Goal: Task Accomplishment & Management: Use online tool/utility

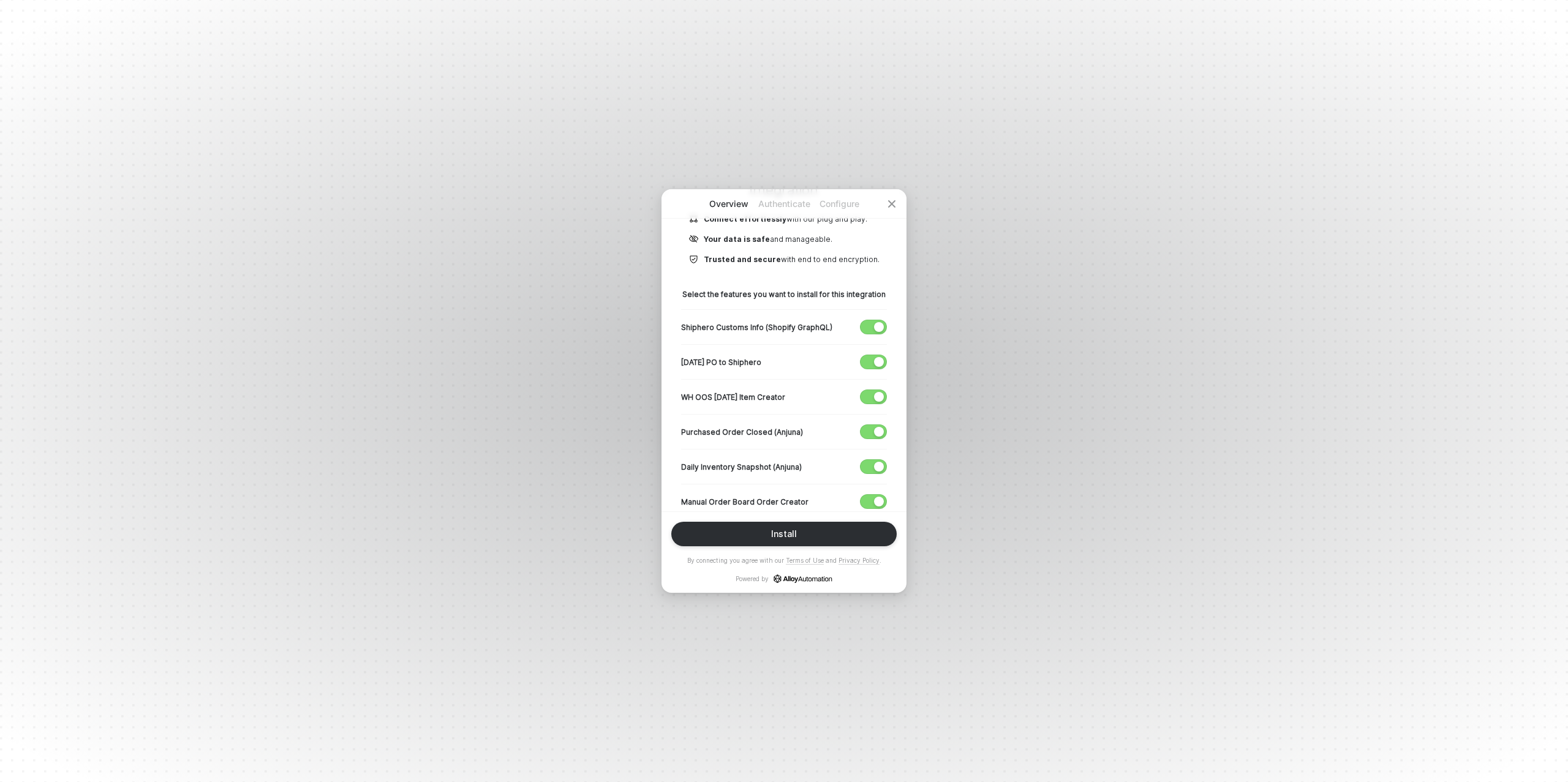
scroll to position [172, 0]
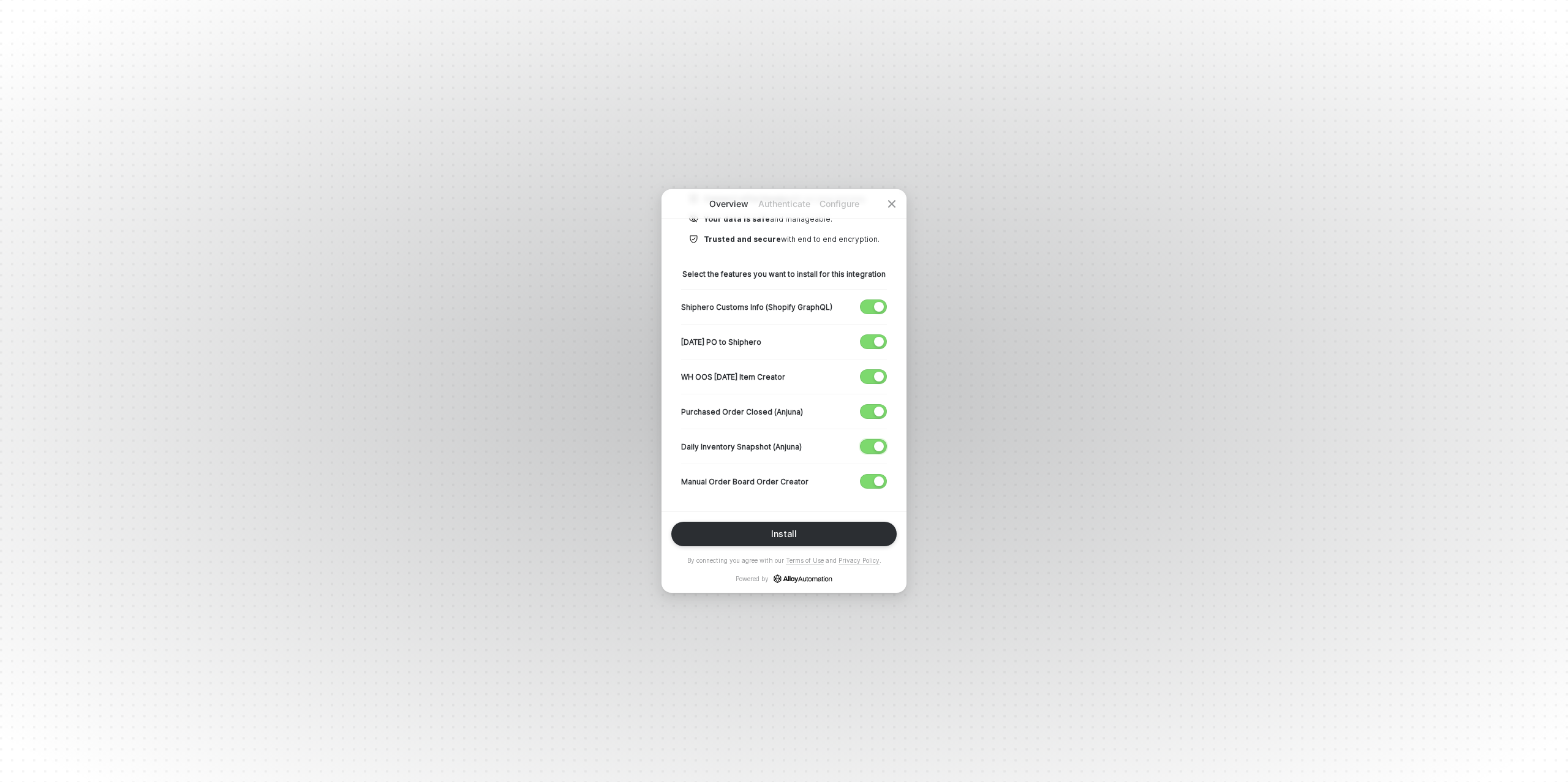
drag, startPoint x: 875, startPoint y: 443, endPoint x: 873, endPoint y: 403, distance: 40.0
click at [875, 442] on div "button" at bounding box center [879, 447] width 10 height 10
click at [873, 402] on div "Purchased Order Closed (Anjuna)" at bounding box center [783, 411] width 206 height 35
drag, startPoint x: 872, startPoint y: 411, endPoint x: 872, endPoint y: 379, distance: 32.0
click at [872, 411] on button "button" at bounding box center [873, 411] width 27 height 15
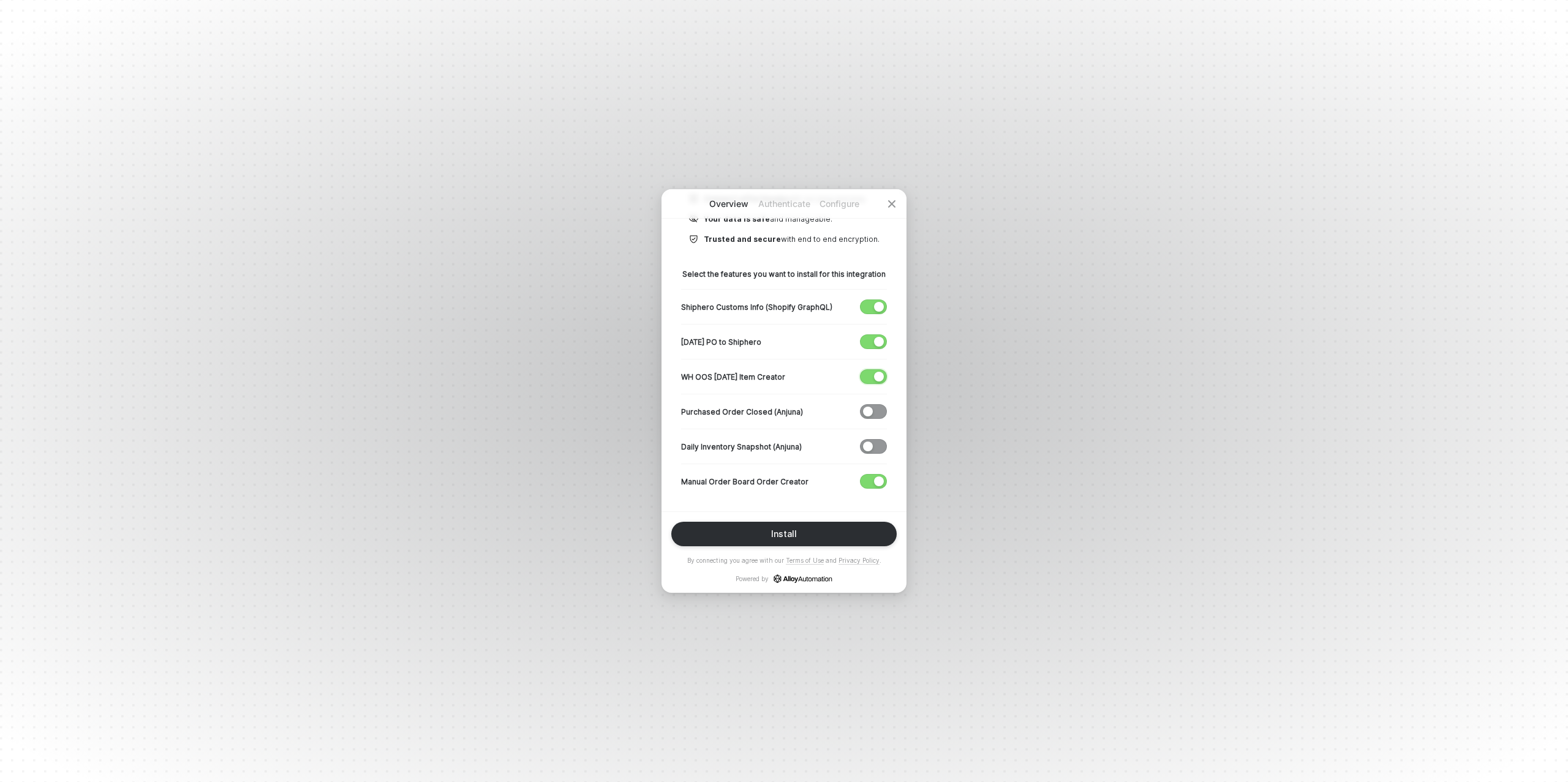
click at [873, 377] on button "button" at bounding box center [873, 376] width 27 height 15
drag, startPoint x: 875, startPoint y: 343, endPoint x: 875, endPoint y: 336, distance: 7.0
click at [875, 343] on div "button" at bounding box center [879, 342] width 10 height 10
click at [876, 310] on div "button" at bounding box center [879, 307] width 10 height 10
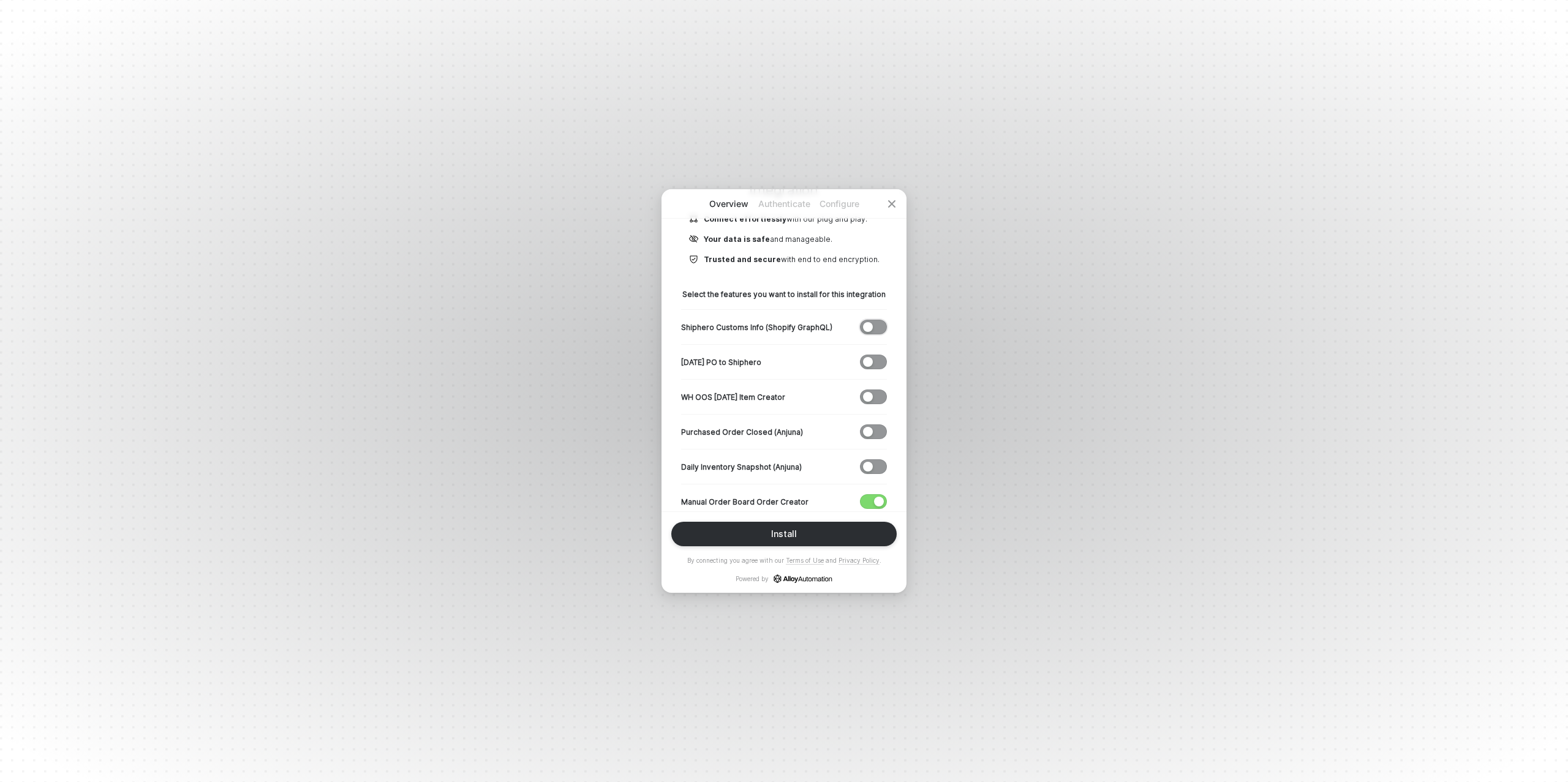
scroll to position [151, 0]
click at [775, 533] on div "Install" at bounding box center [783, 534] width 26 height 10
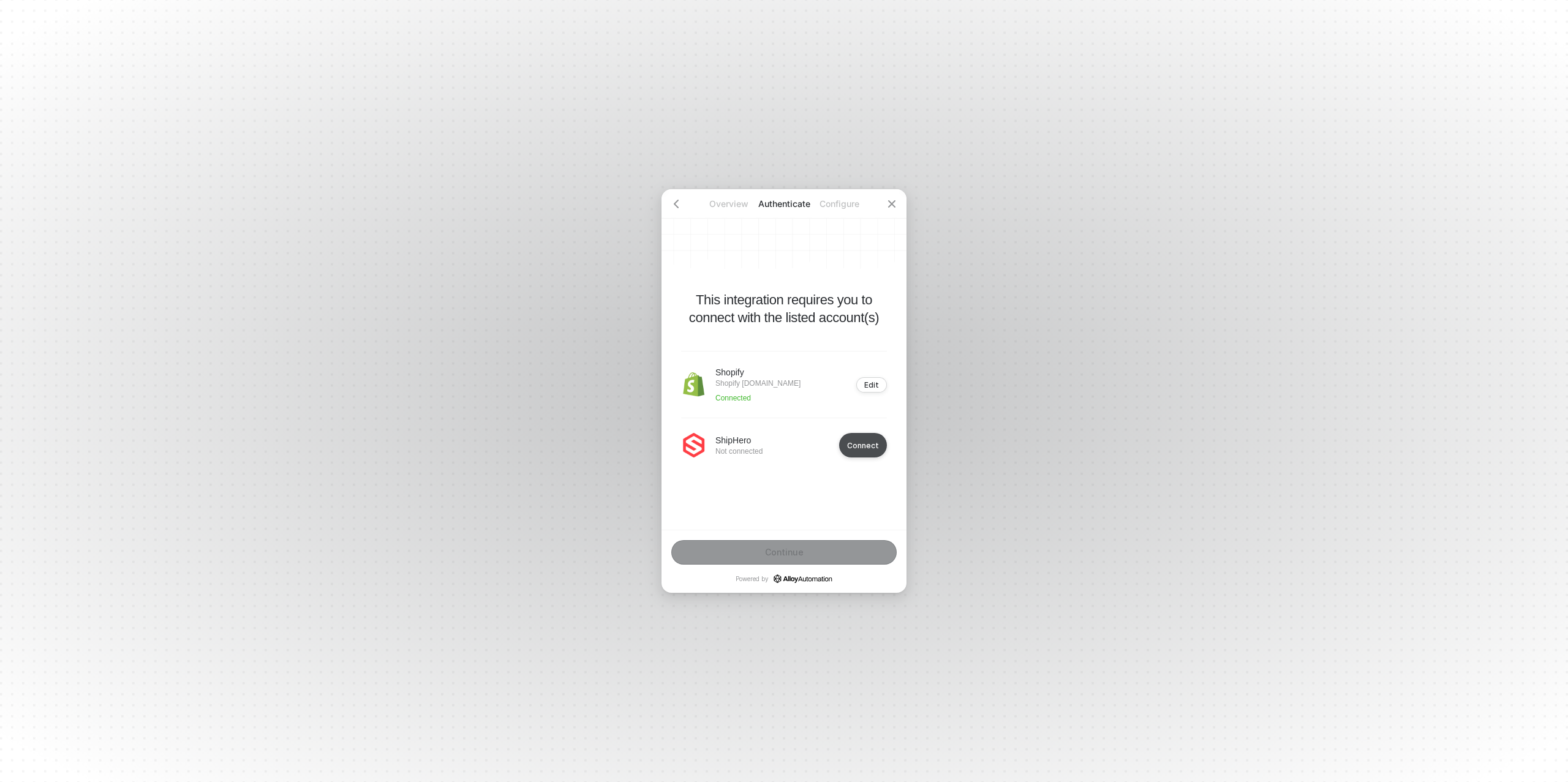
click at [862, 449] on div "Connect" at bounding box center [862, 446] width 32 height 9
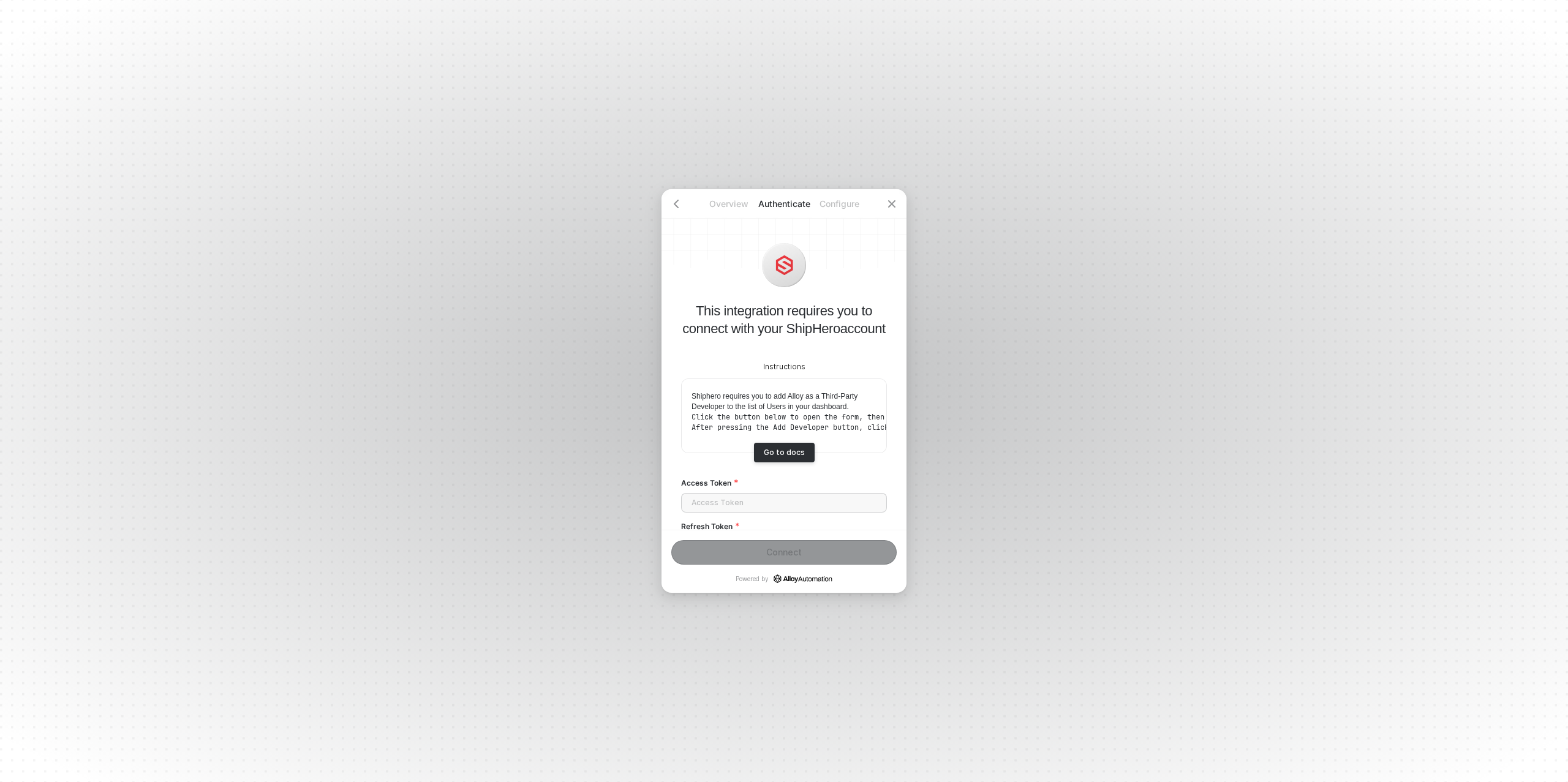
scroll to position [59, 0]
